Goal: Task Accomplishment & Management: Manage account settings

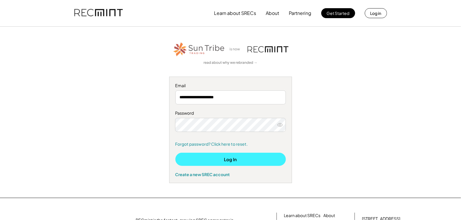
click at [227, 155] on button "Log In" at bounding box center [230, 159] width 111 height 13
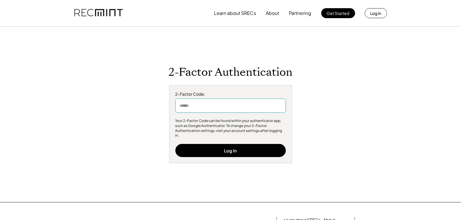
click at [201, 110] on input "input" at bounding box center [230, 106] width 111 height 14
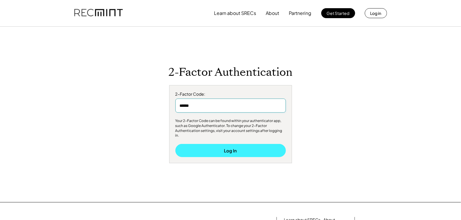
type input "******"
click at [227, 149] on button "Log In" at bounding box center [230, 150] width 111 height 13
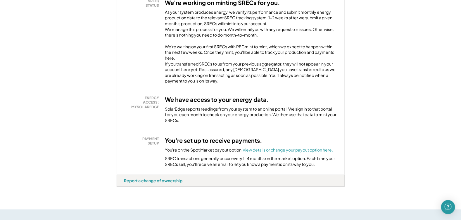
scroll to position [146, 0]
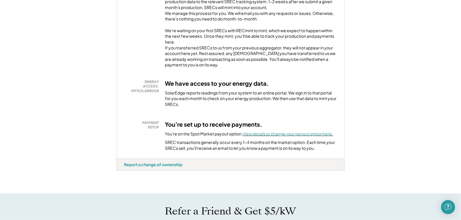
click at [304, 136] on font "View details or change your payout option here." at bounding box center [288, 133] width 90 height 5
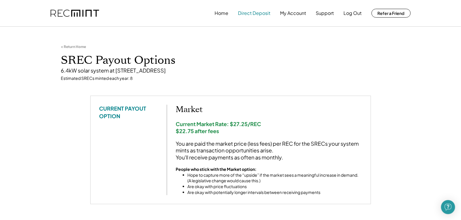
click at [250, 13] on button "Direct Deposit" at bounding box center [254, 13] width 32 height 12
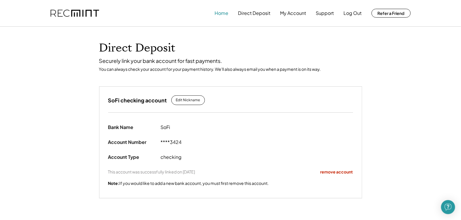
click at [224, 13] on button "Home" at bounding box center [222, 13] width 14 height 12
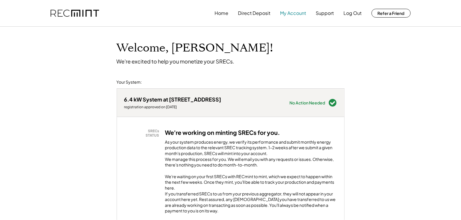
click at [294, 13] on button "My Account" at bounding box center [293, 13] width 26 height 12
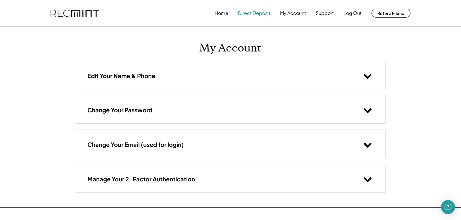
click at [256, 15] on button "Direct Deposit" at bounding box center [254, 13] width 32 height 12
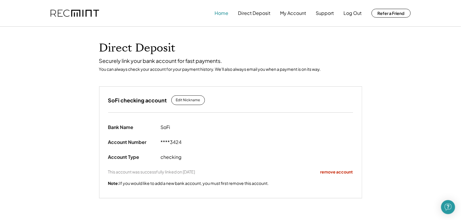
click at [222, 13] on button "Home" at bounding box center [222, 13] width 14 height 12
